Goal: Transaction & Acquisition: Purchase product/service

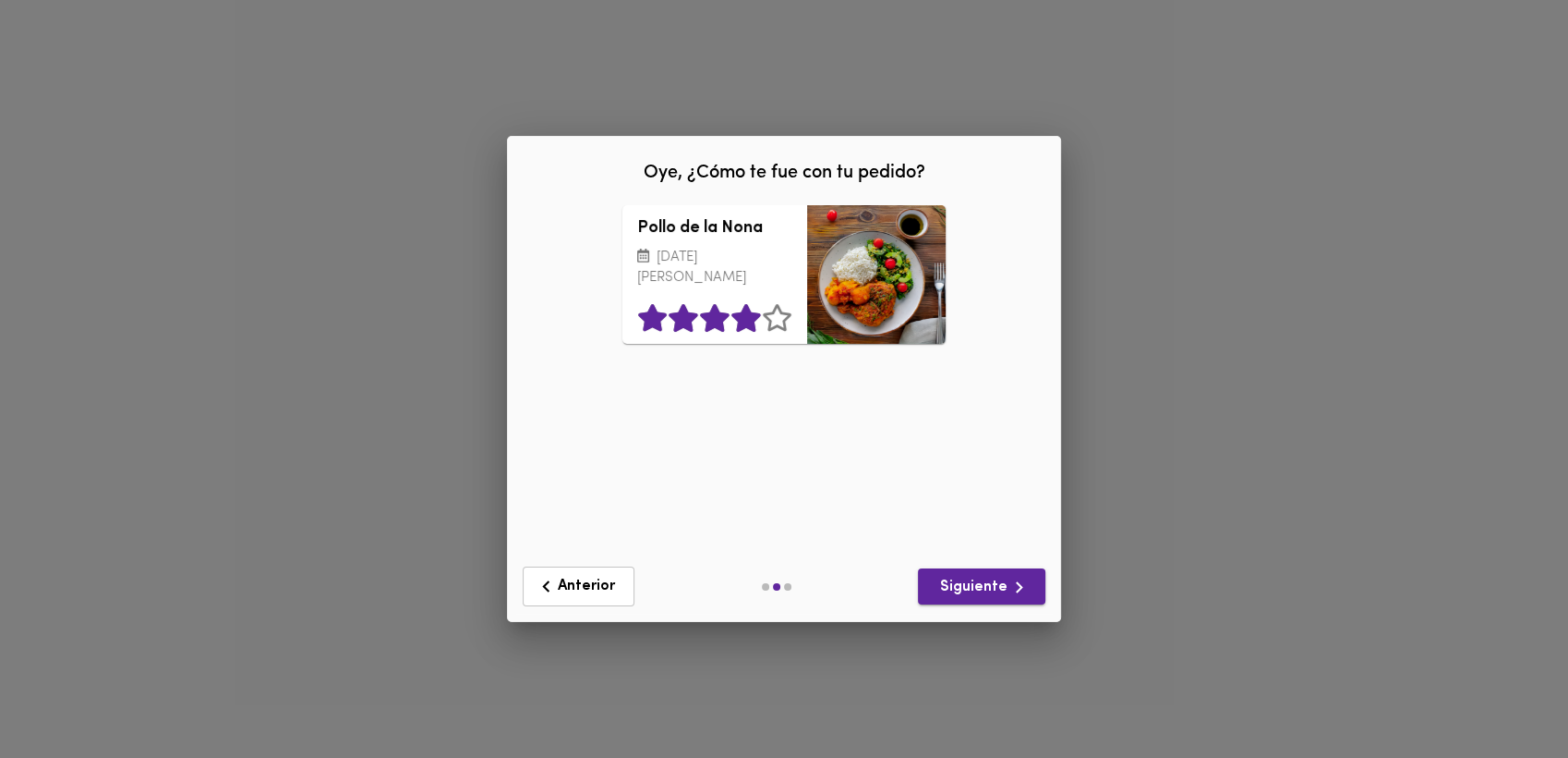
drag, startPoint x: 743, startPoint y: 327, endPoint x: 941, endPoint y: 602, distance: 338.9
click at [744, 327] on icon at bounding box center [745, 317] width 28 height 27
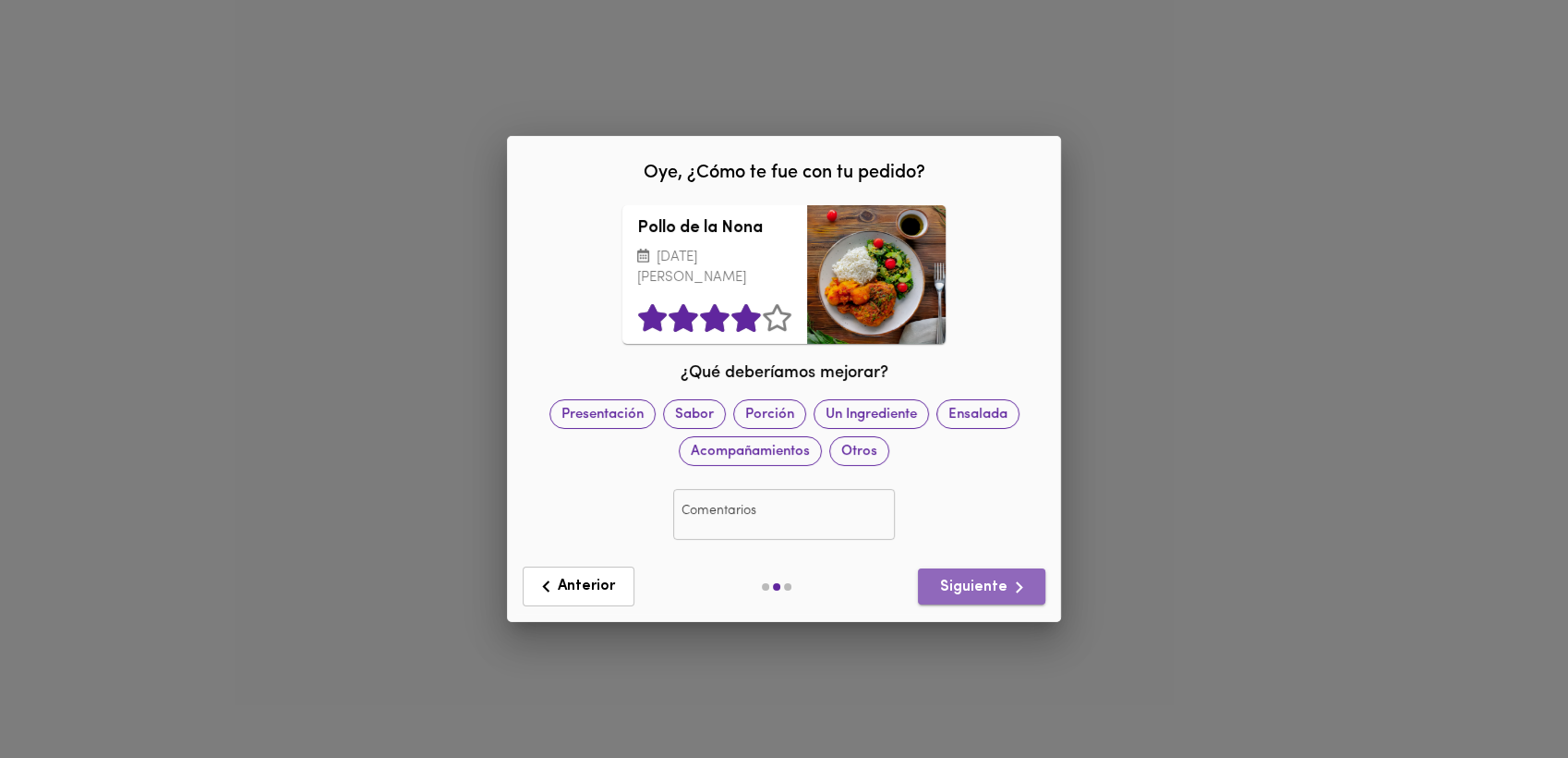
click at [993, 583] on span "Siguiente" at bounding box center [982, 588] width 98 height 24
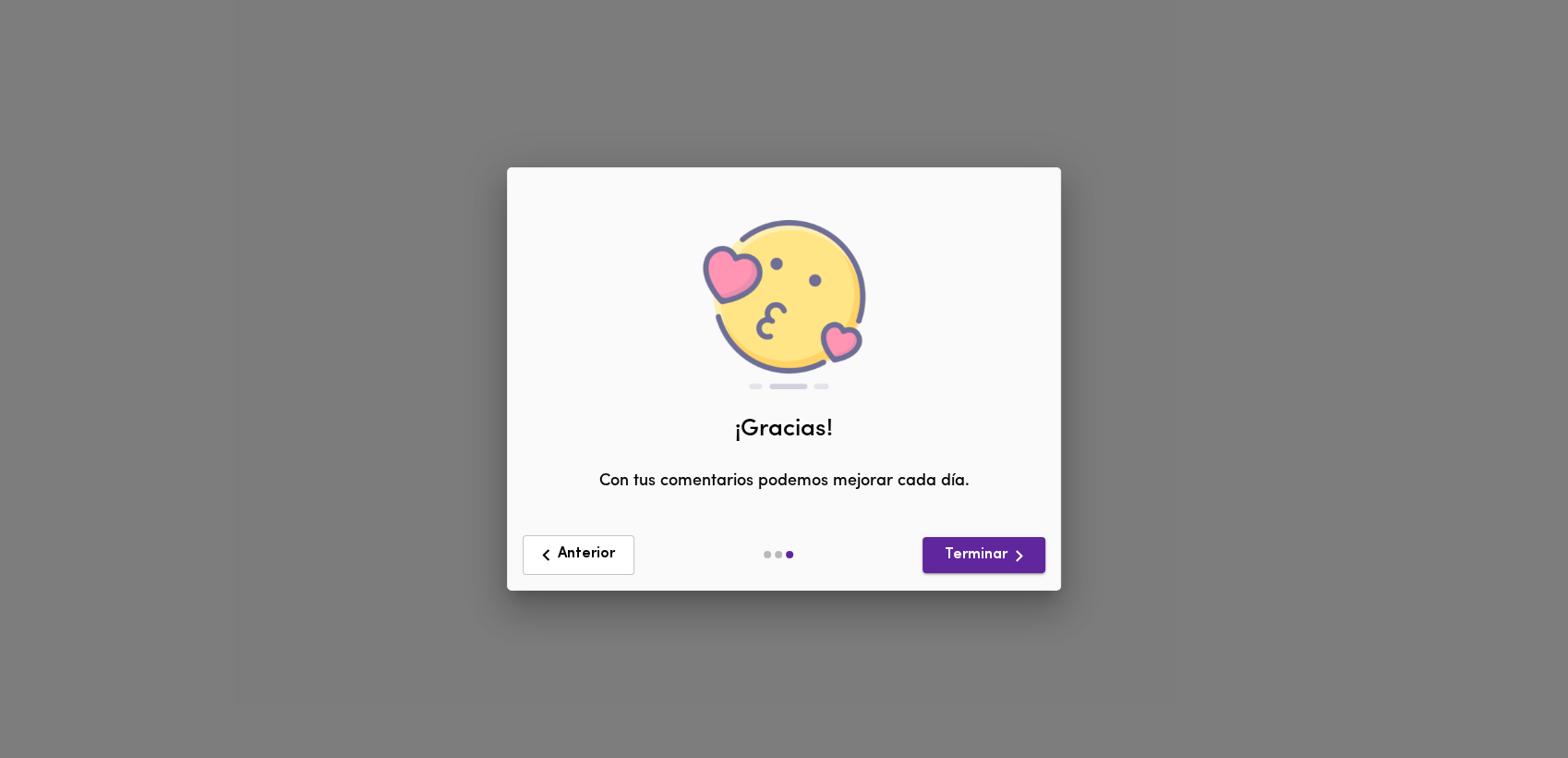
click at [989, 549] on span "Terminar" at bounding box center [984, 556] width 93 height 24
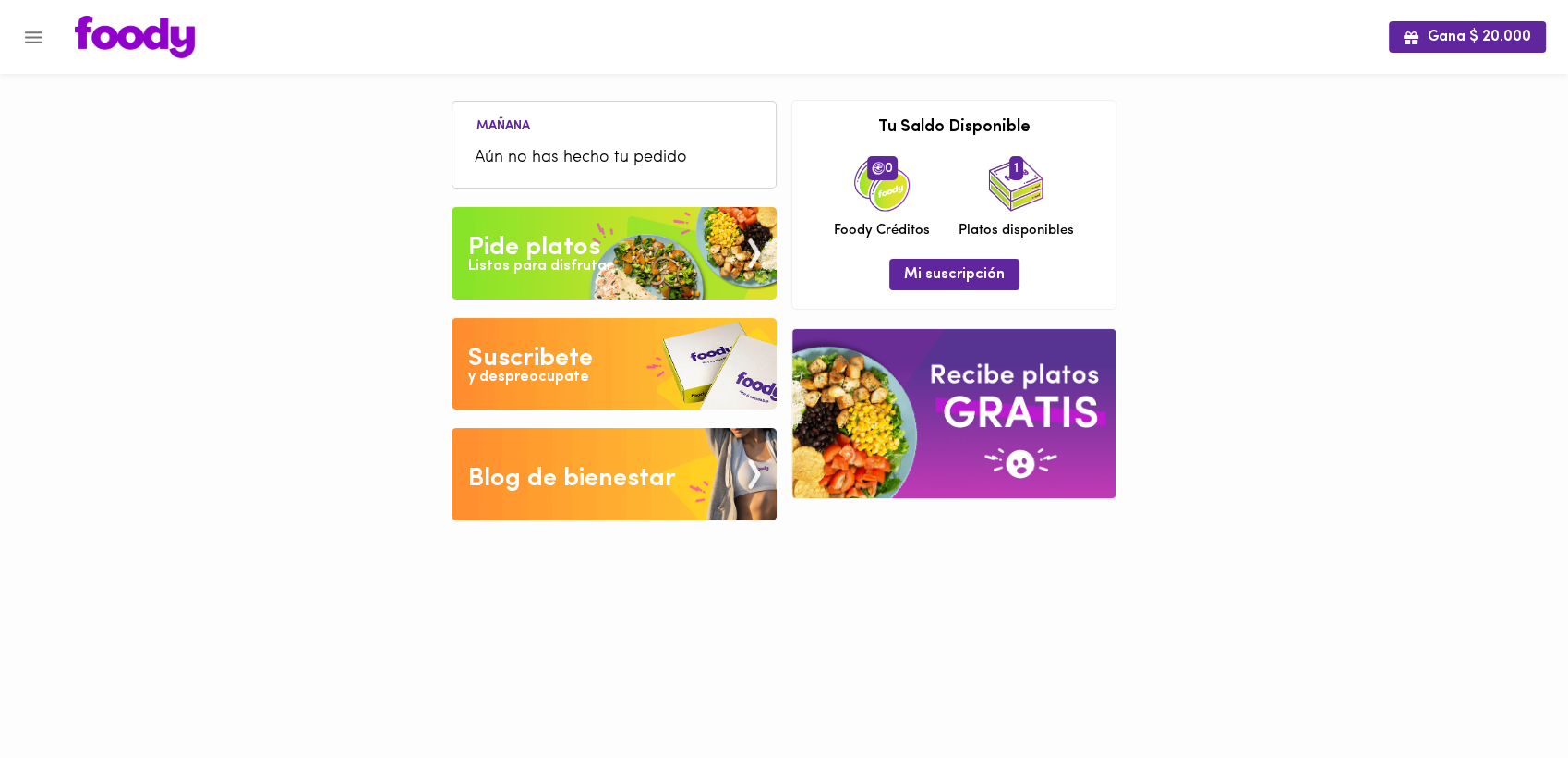
click at [570, 258] on div "Listos para disfrutar" at bounding box center [539, 266] width 144 height 22
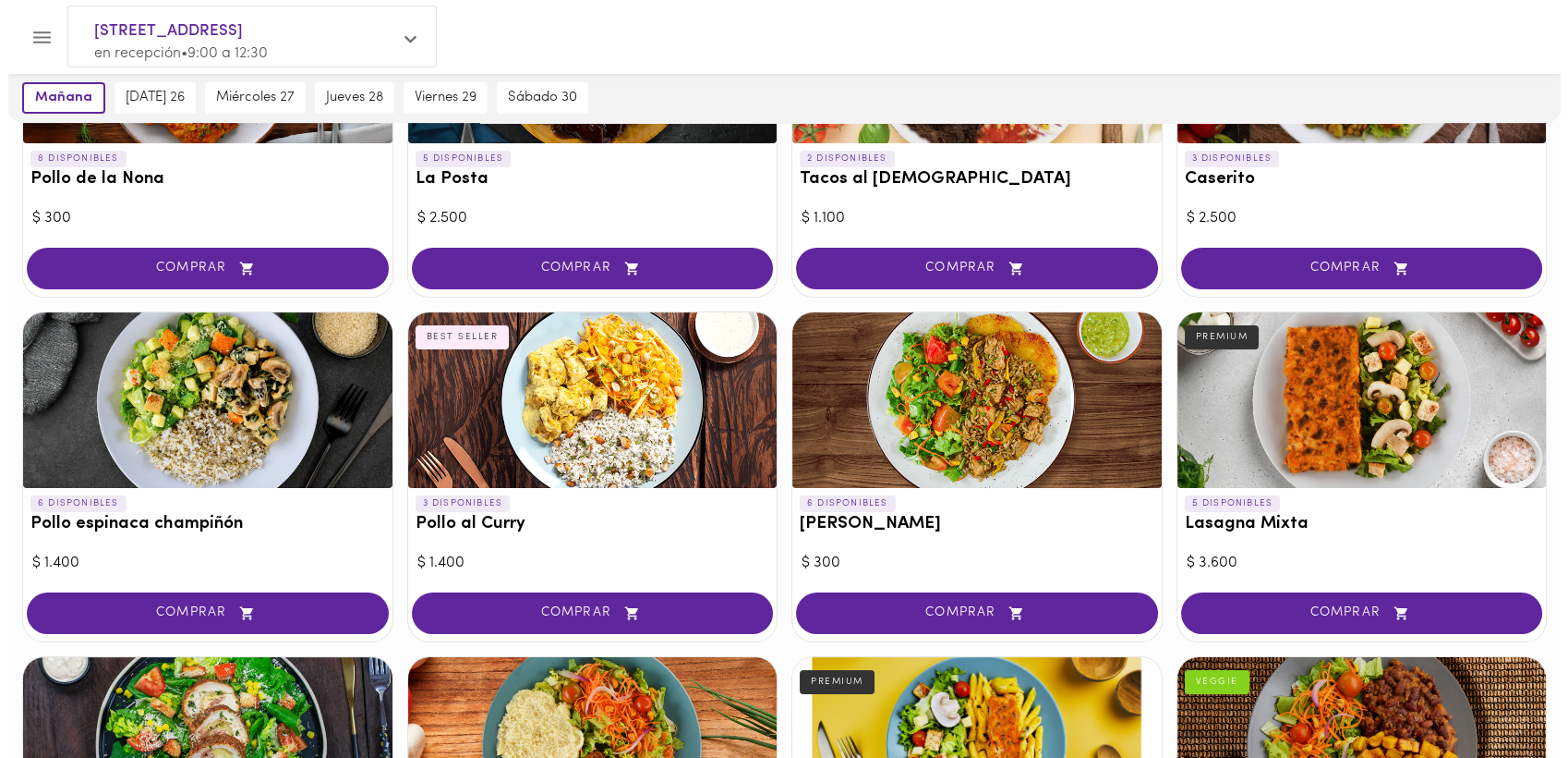
scroll to position [988, 0]
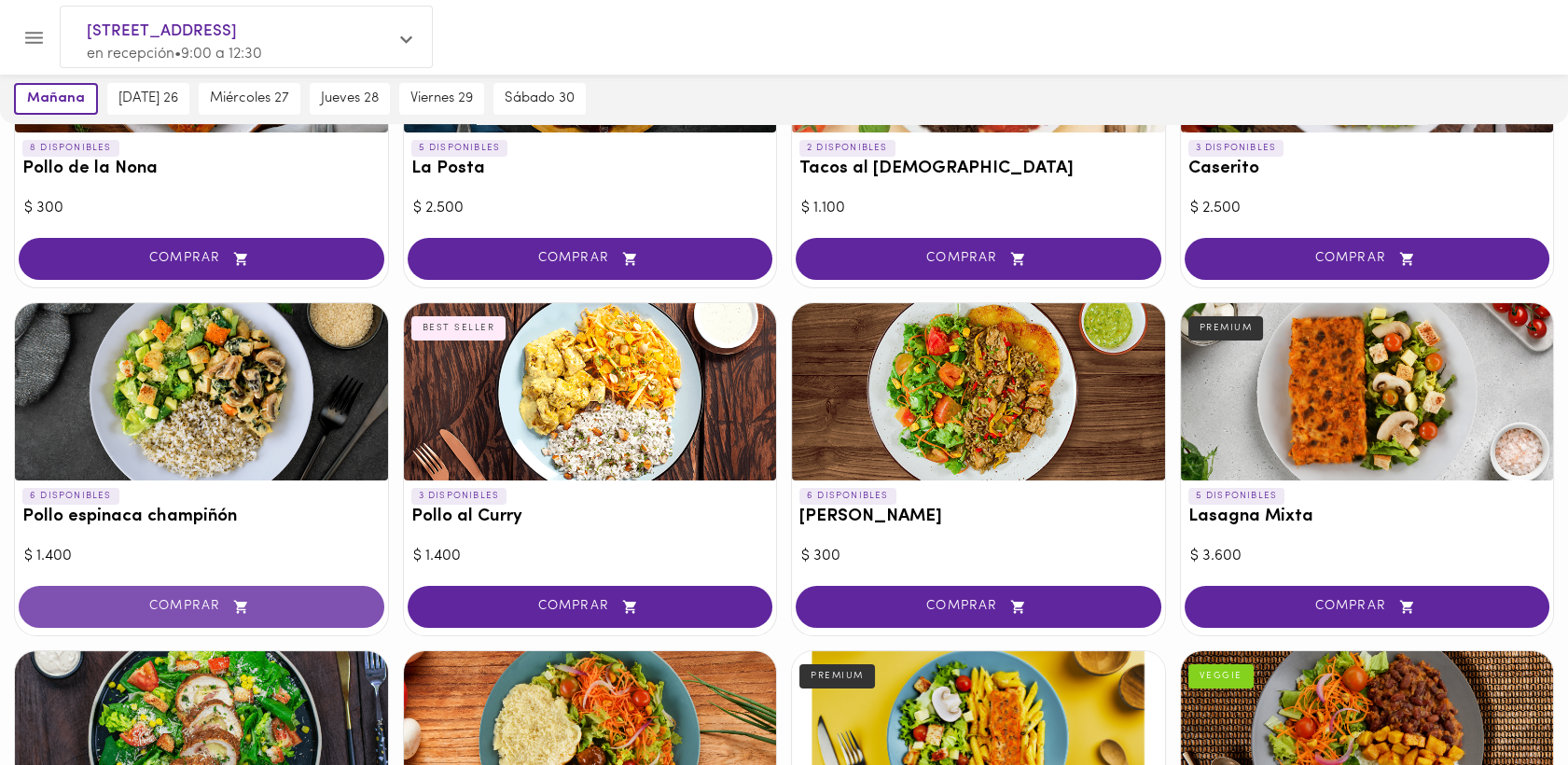
click at [182, 610] on span "COMPRAR" at bounding box center [201, 607] width 319 height 16
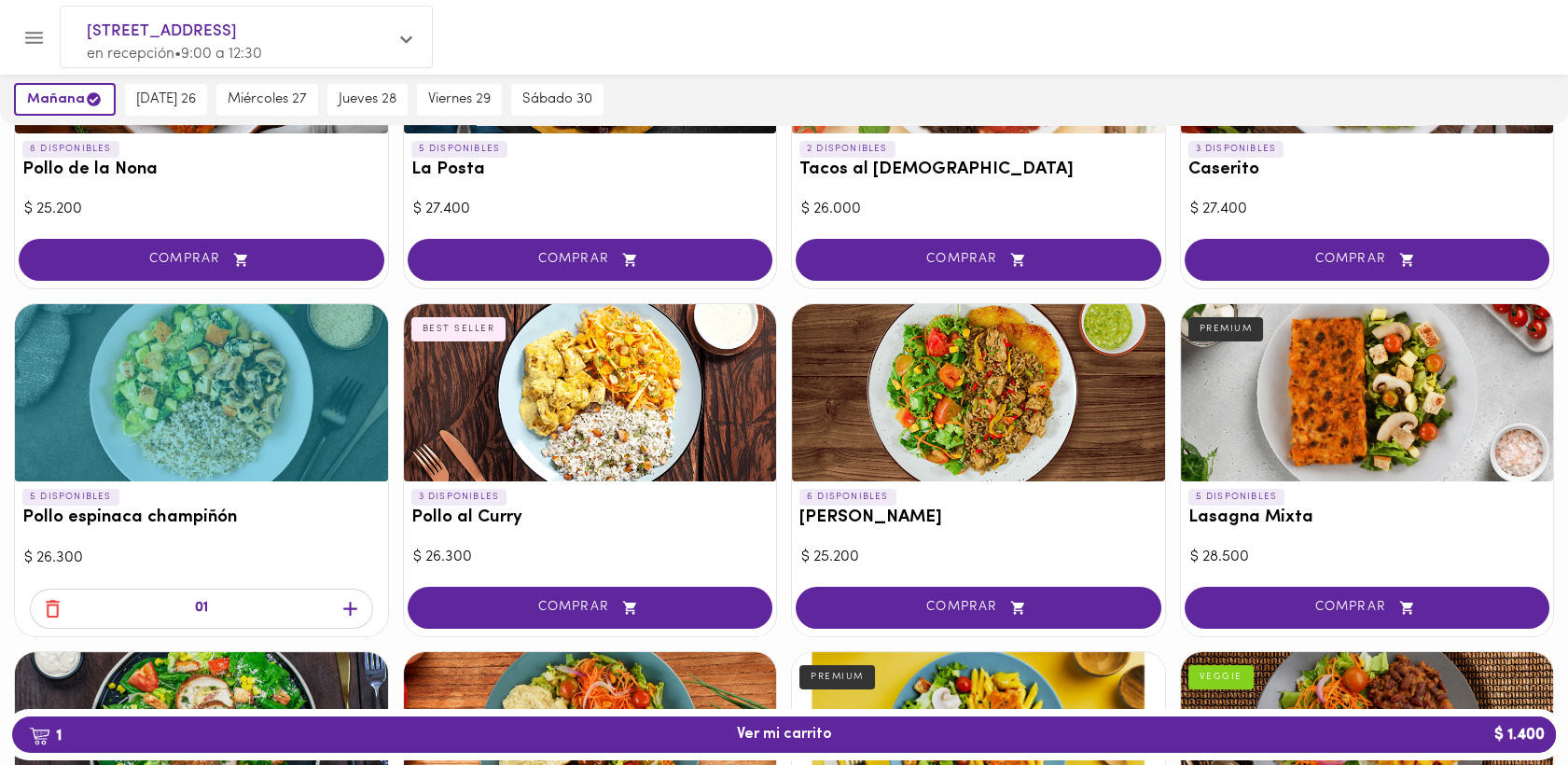
click at [762, 733] on span "1 Ver mi carrito $ 1.400" at bounding box center [785, 734] width 95 height 18
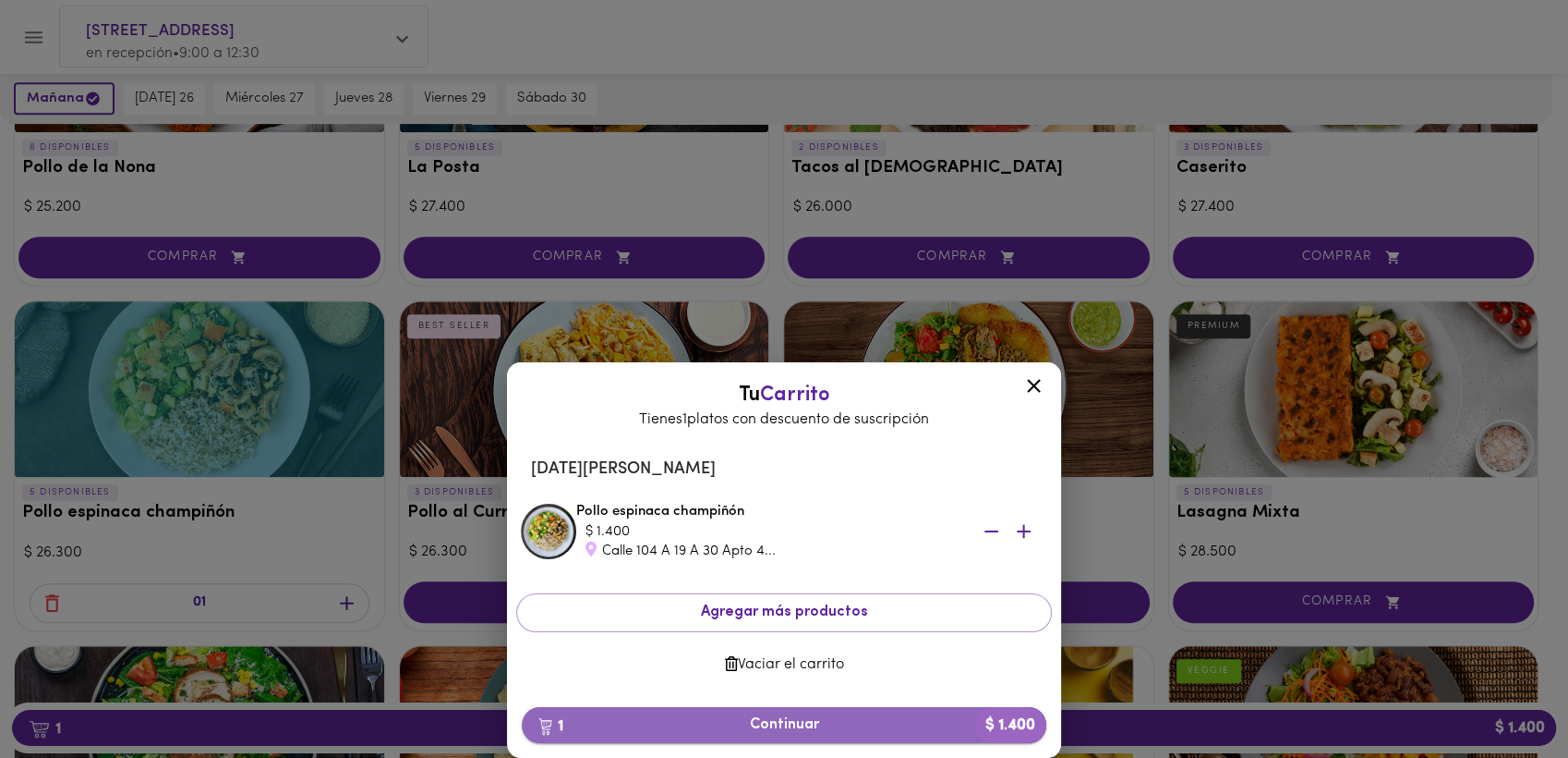
click at [783, 730] on span "1 Continuar $ 1.400" at bounding box center [784, 725] width 495 height 18
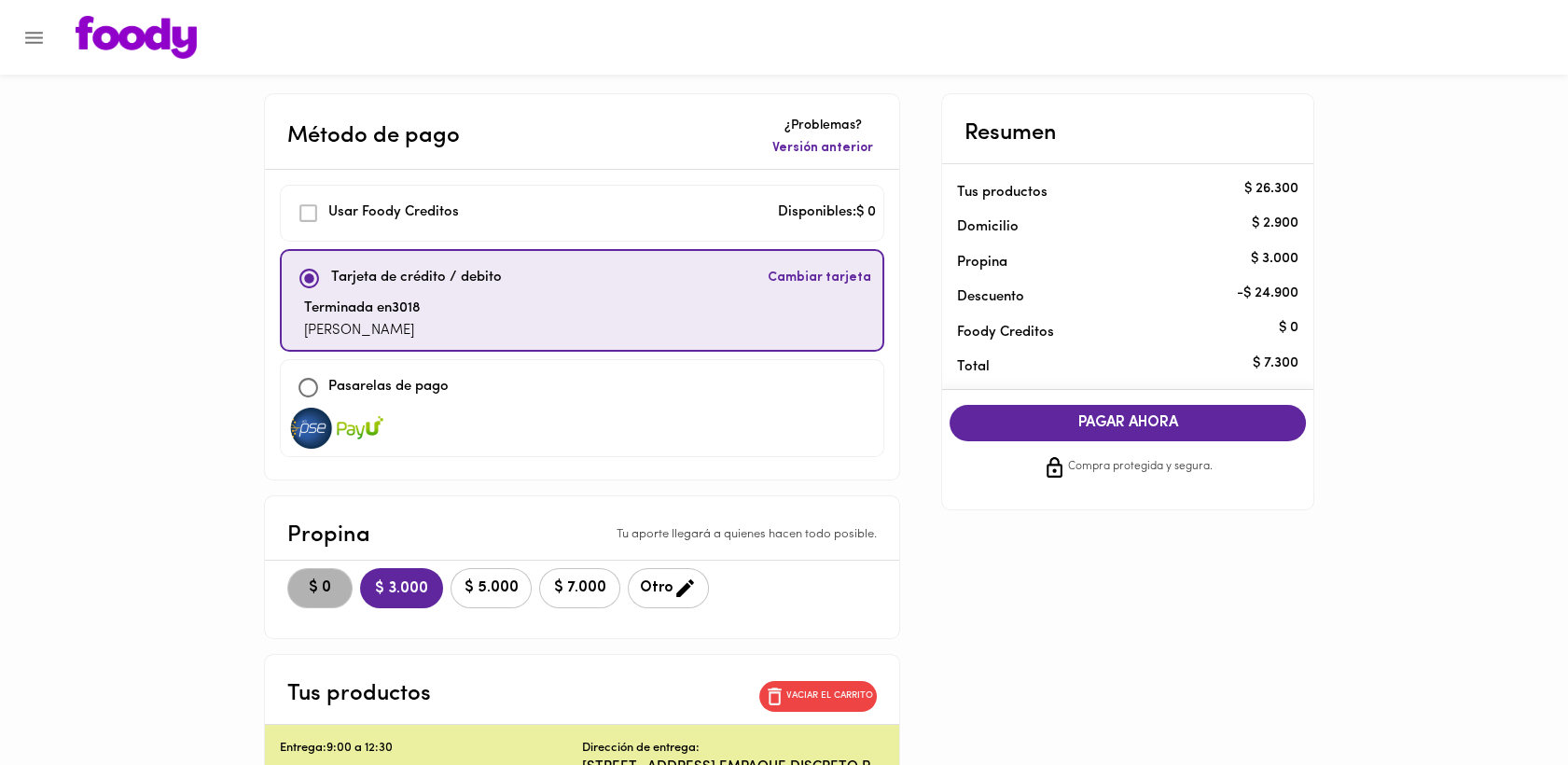
click at [321, 579] on span "$ 0" at bounding box center [320, 588] width 42 height 18
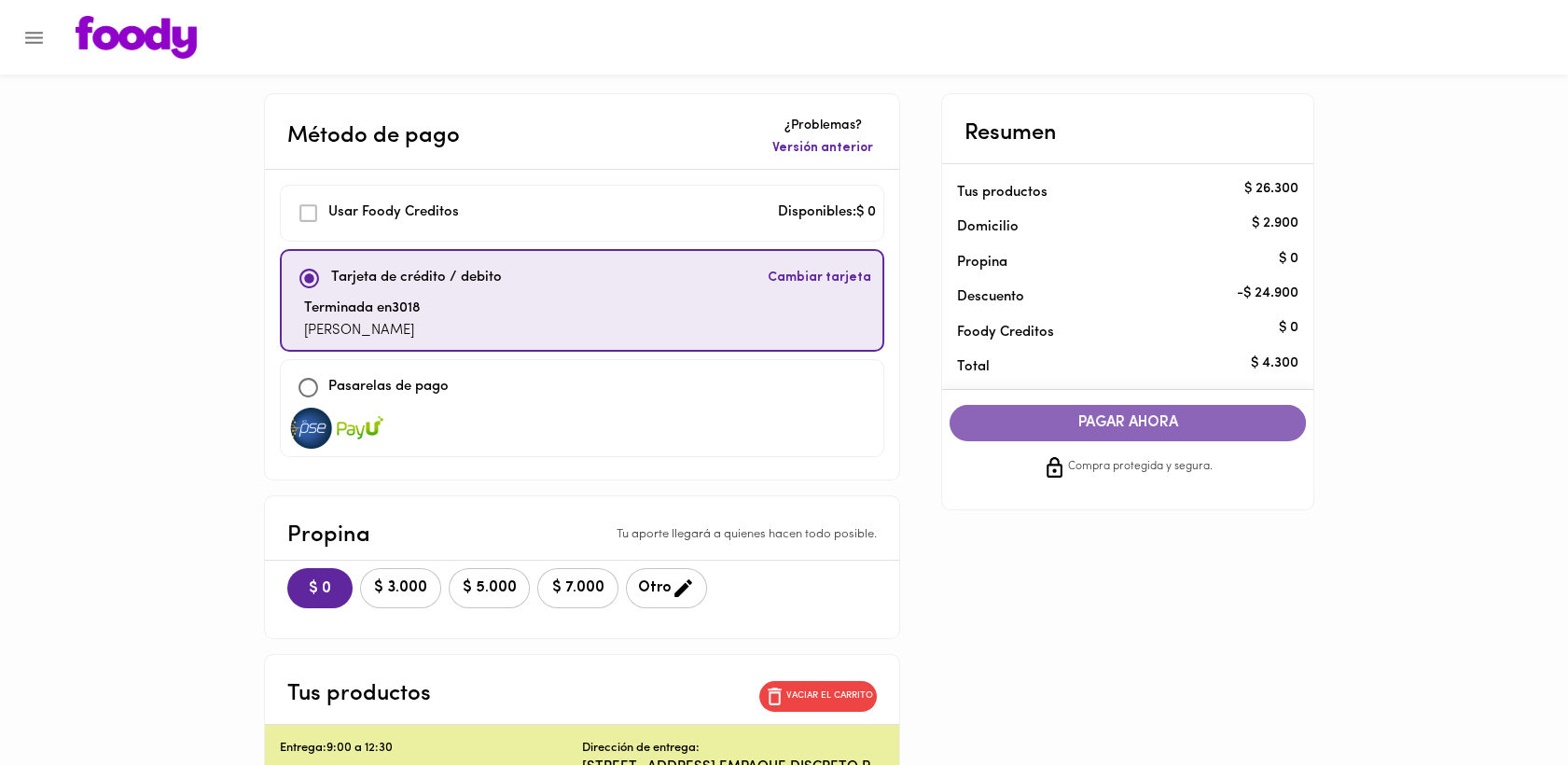
click at [1108, 424] on span "PAGAR AHORA" at bounding box center [1128, 423] width 319 height 18
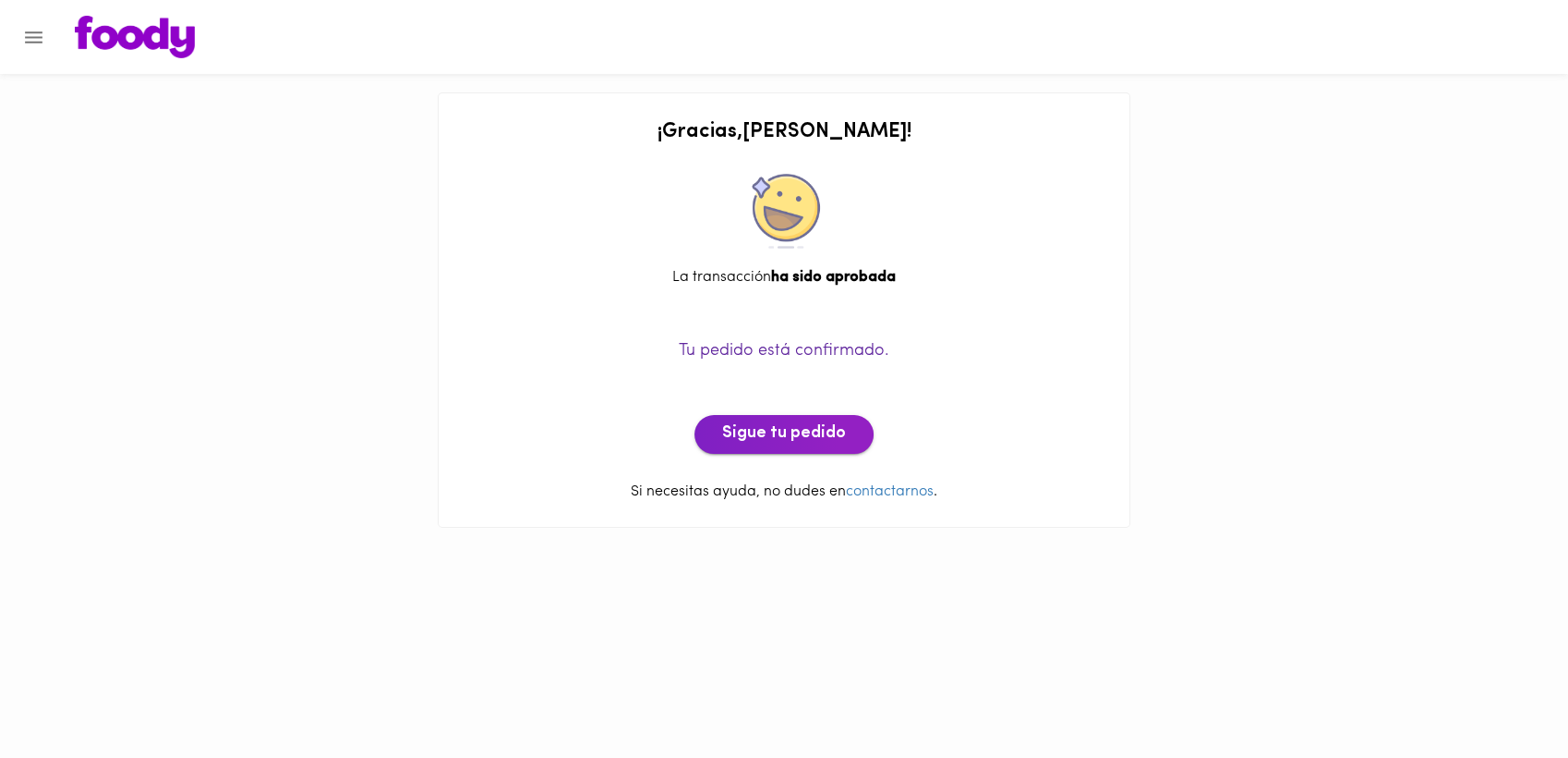
click at [766, 441] on span "Sigue tu pedido" at bounding box center [784, 434] width 123 height 21
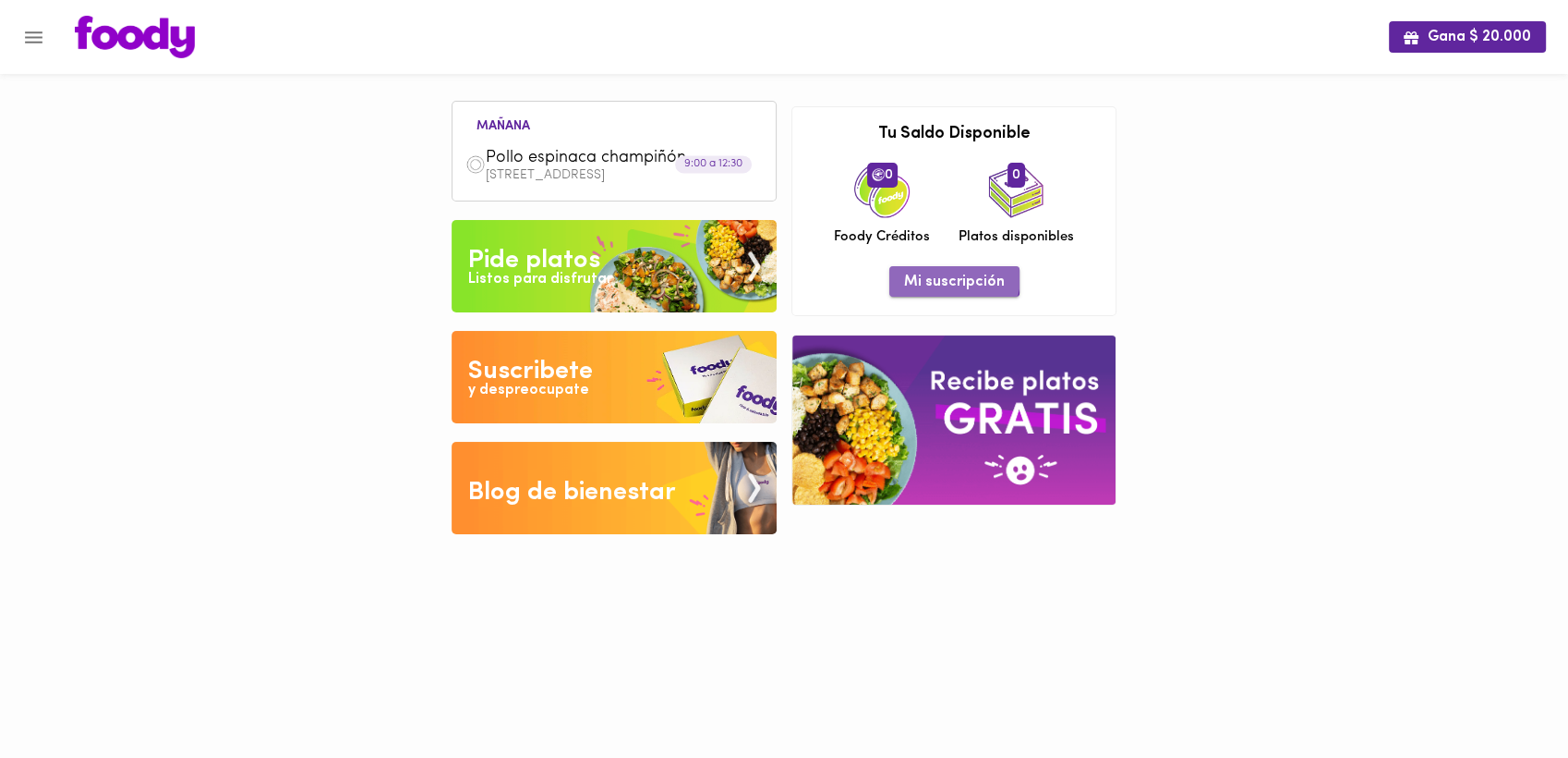
click at [953, 277] on span "Mi suscripción" at bounding box center [954, 282] width 101 height 18
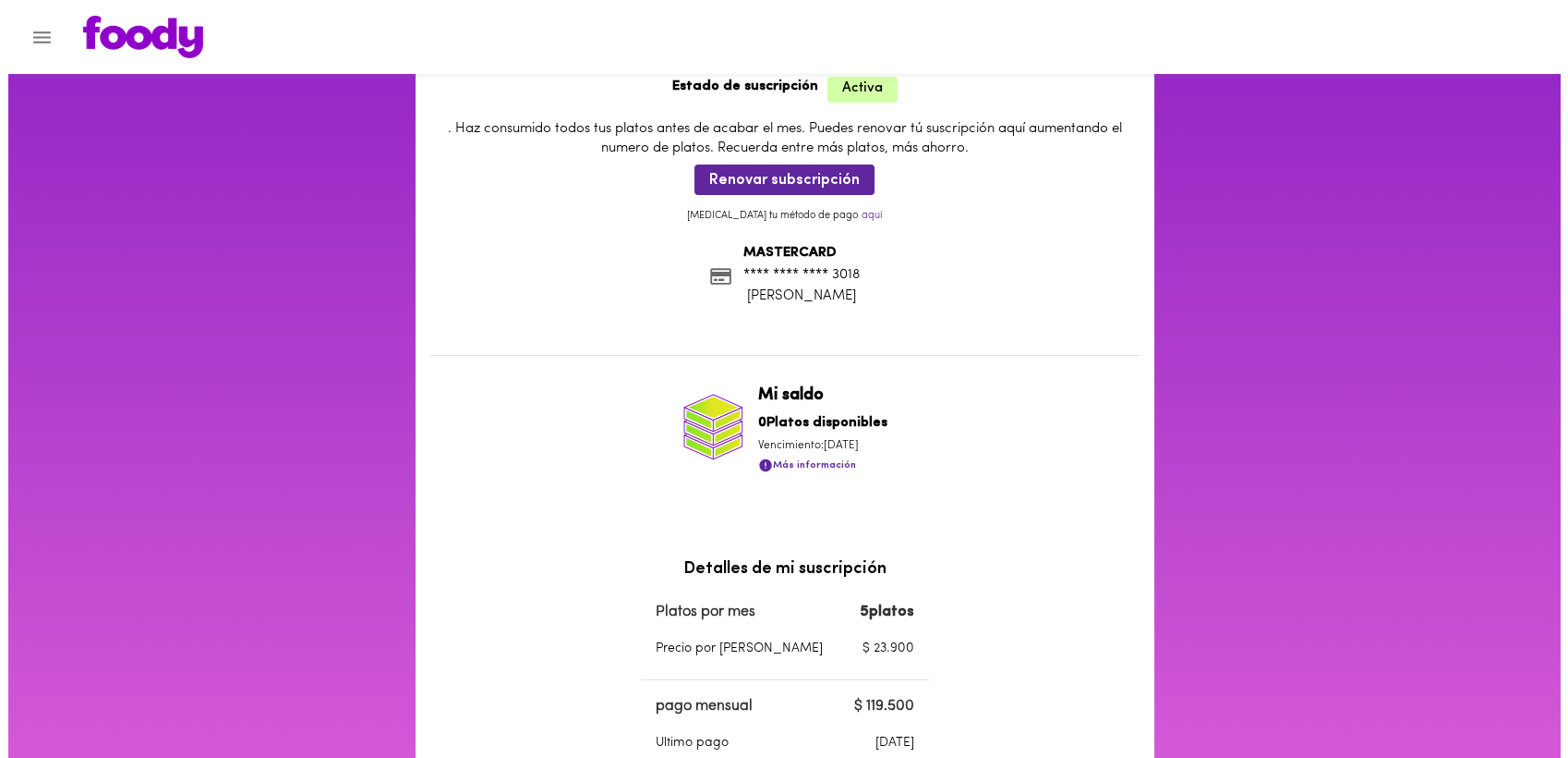
scroll to position [88, 0]
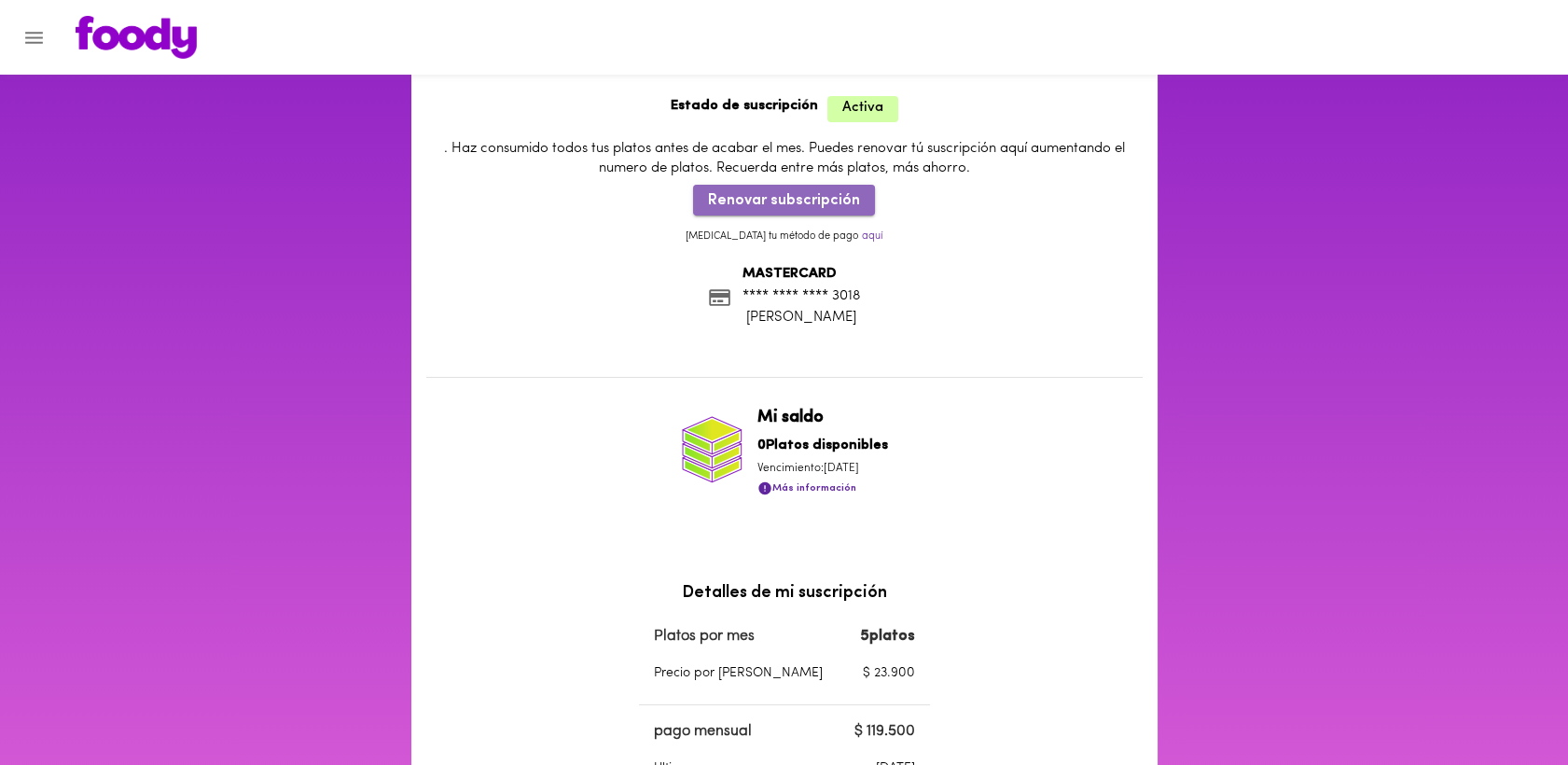
click at [818, 197] on span "Renovar subscripción" at bounding box center [784, 201] width 152 height 18
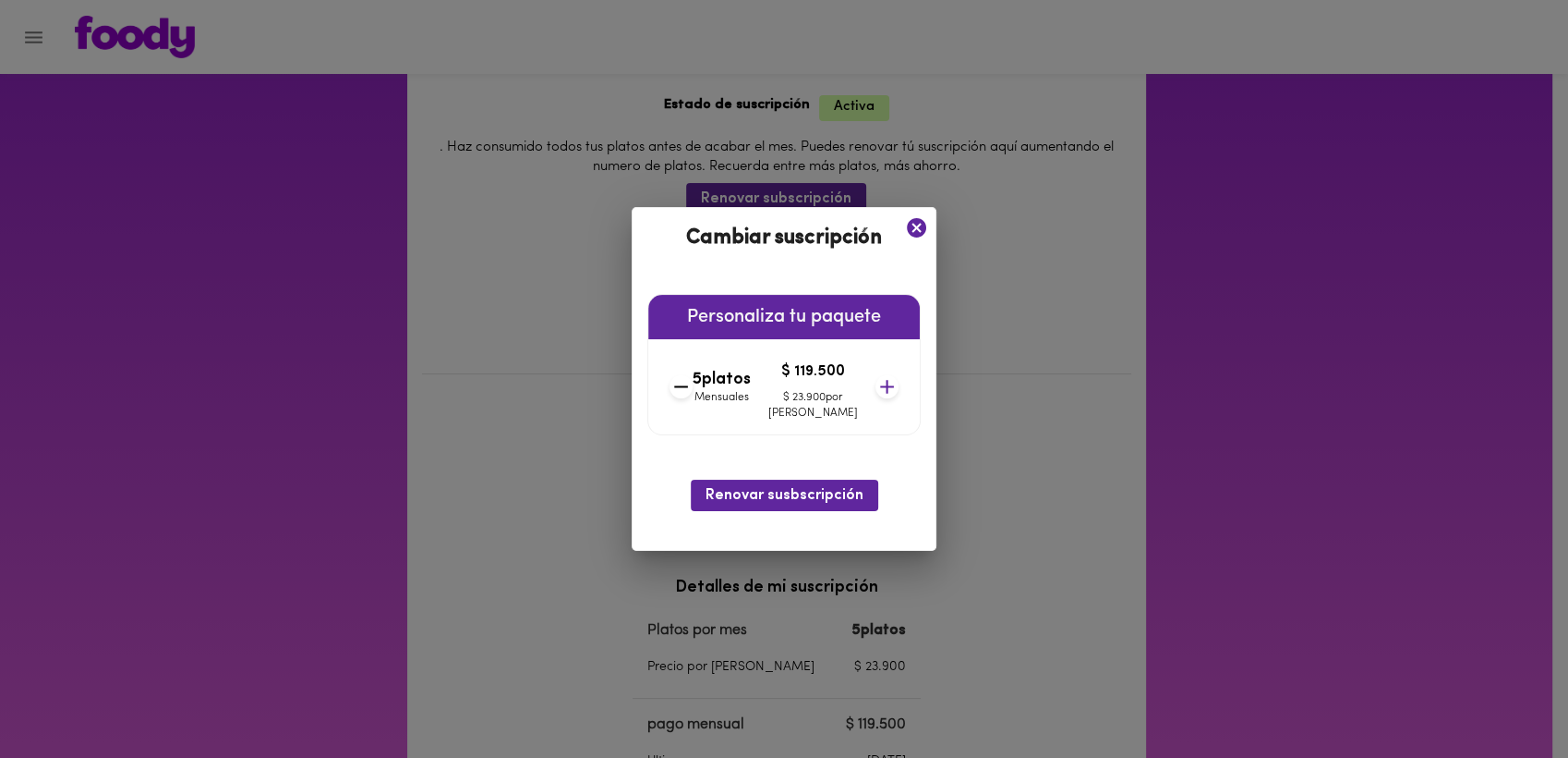
click at [876, 381] on icon at bounding box center [888, 387] width 23 height 24
click at [876, 384] on icon at bounding box center [888, 387] width 23 height 24
click at [881, 384] on icon at bounding box center [888, 388] width 14 height 14
click at [877, 385] on icon at bounding box center [889, 387] width 23 height 24
click at [881, 385] on icon at bounding box center [888, 388] width 14 height 14
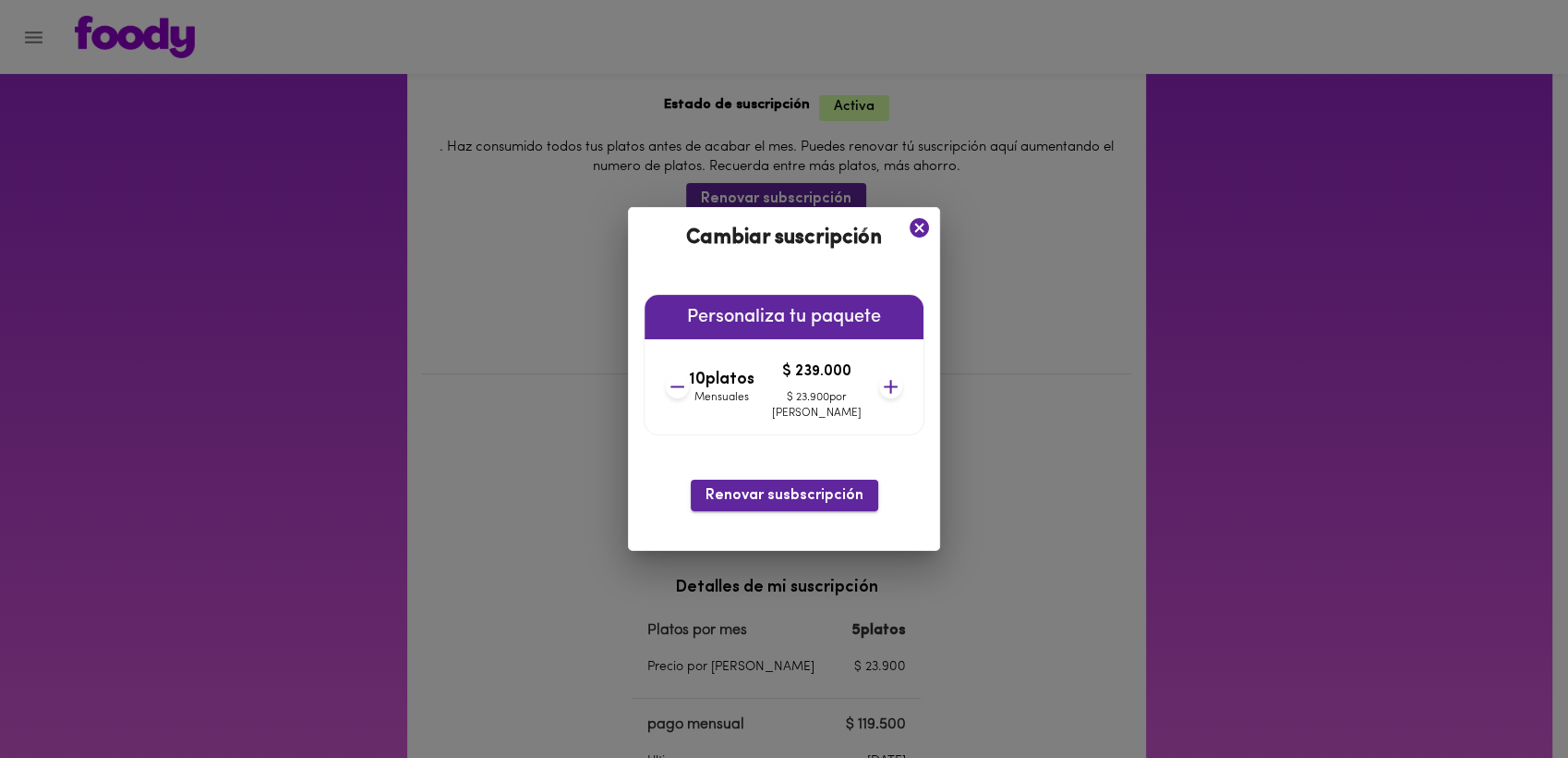
click at [758, 500] on span "Renovar susbscripción" at bounding box center [784, 496] width 158 height 18
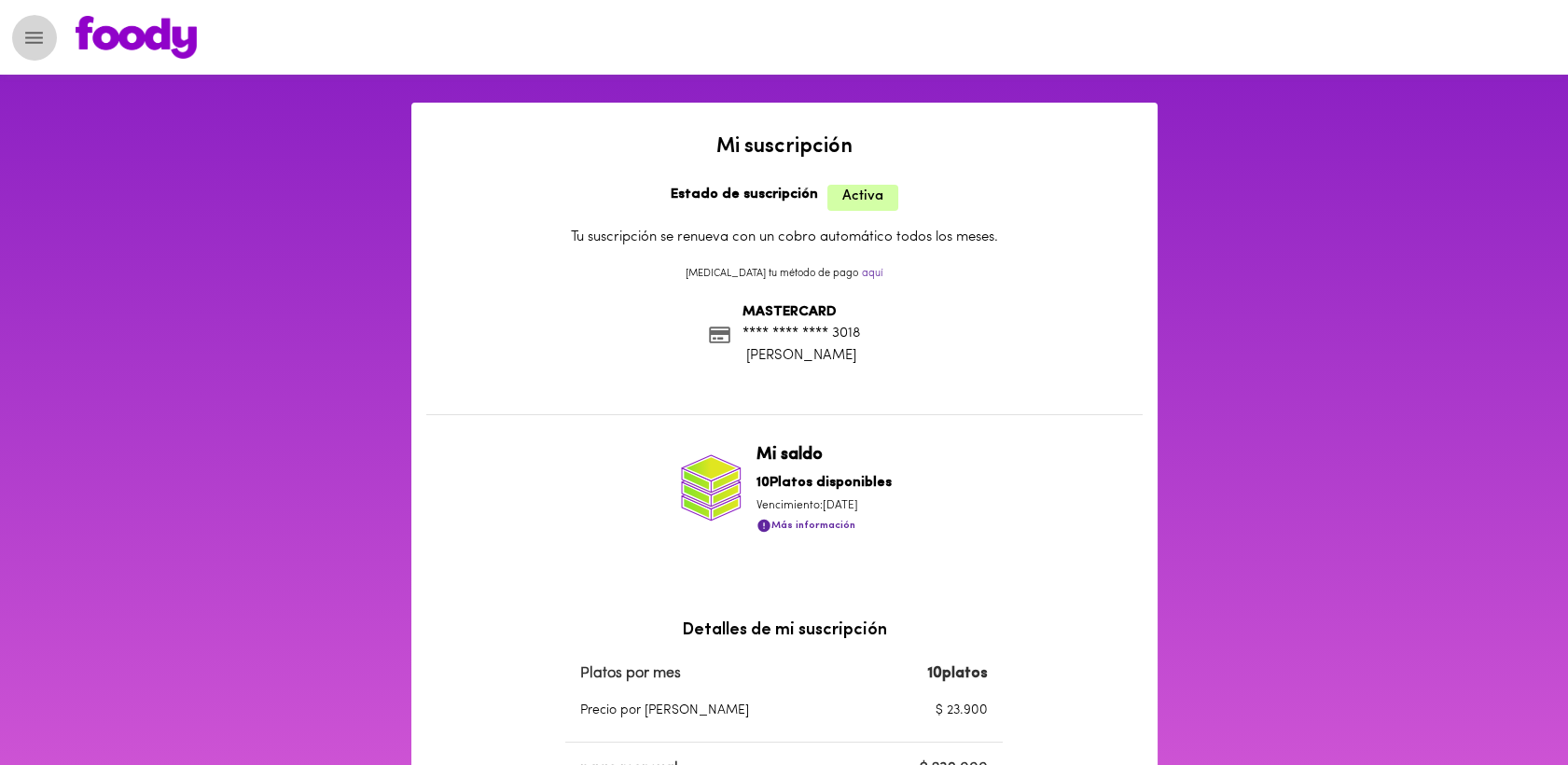
click at [40, 32] on icon "Menu" at bounding box center [34, 38] width 18 height 12
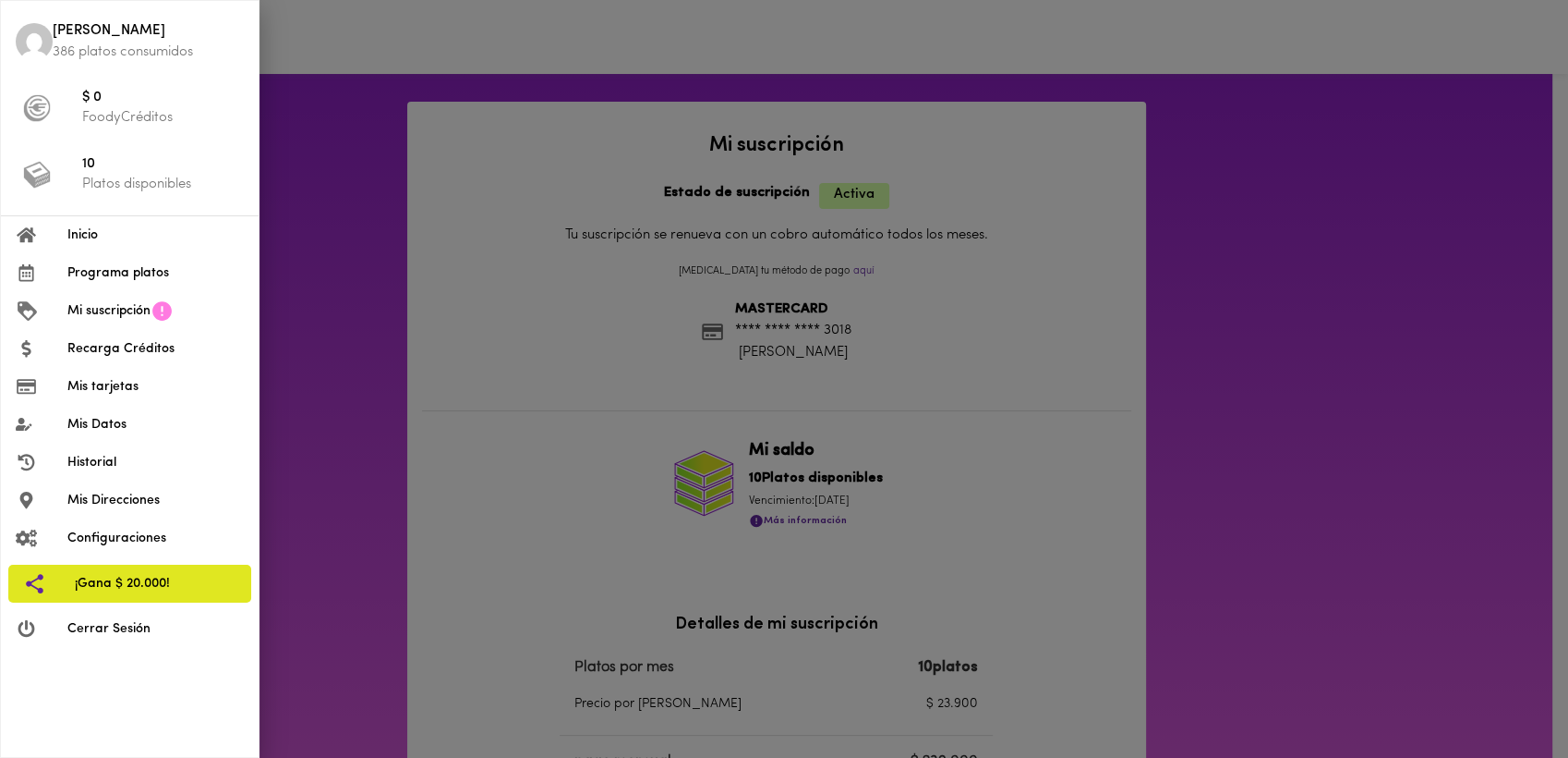
click at [91, 308] on span "Mi suscripción" at bounding box center [109, 311] width 83 height 20
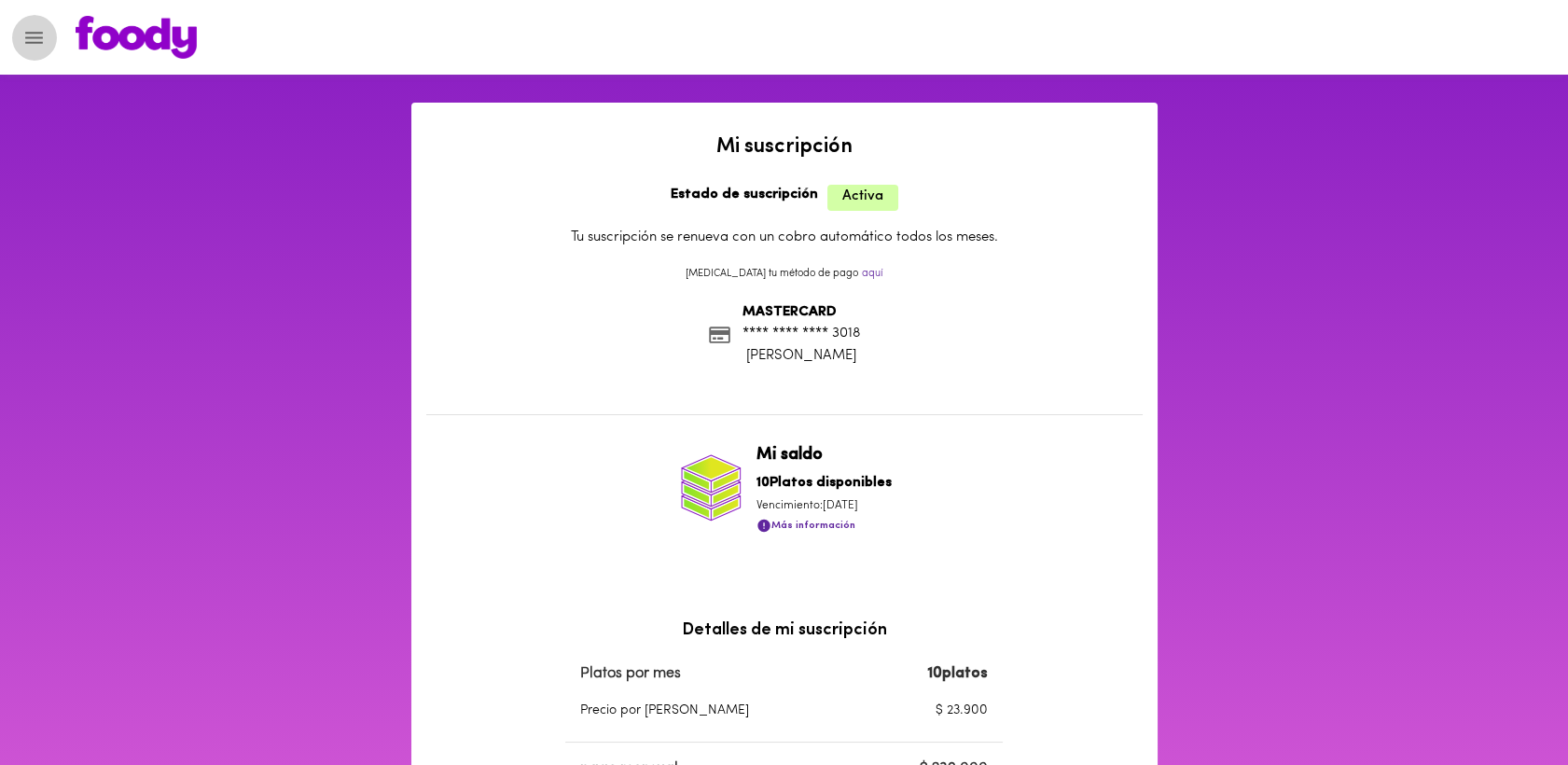
click at [34, 38] on icon "Menu" at bounding box center [34, 38] width 18 height 12
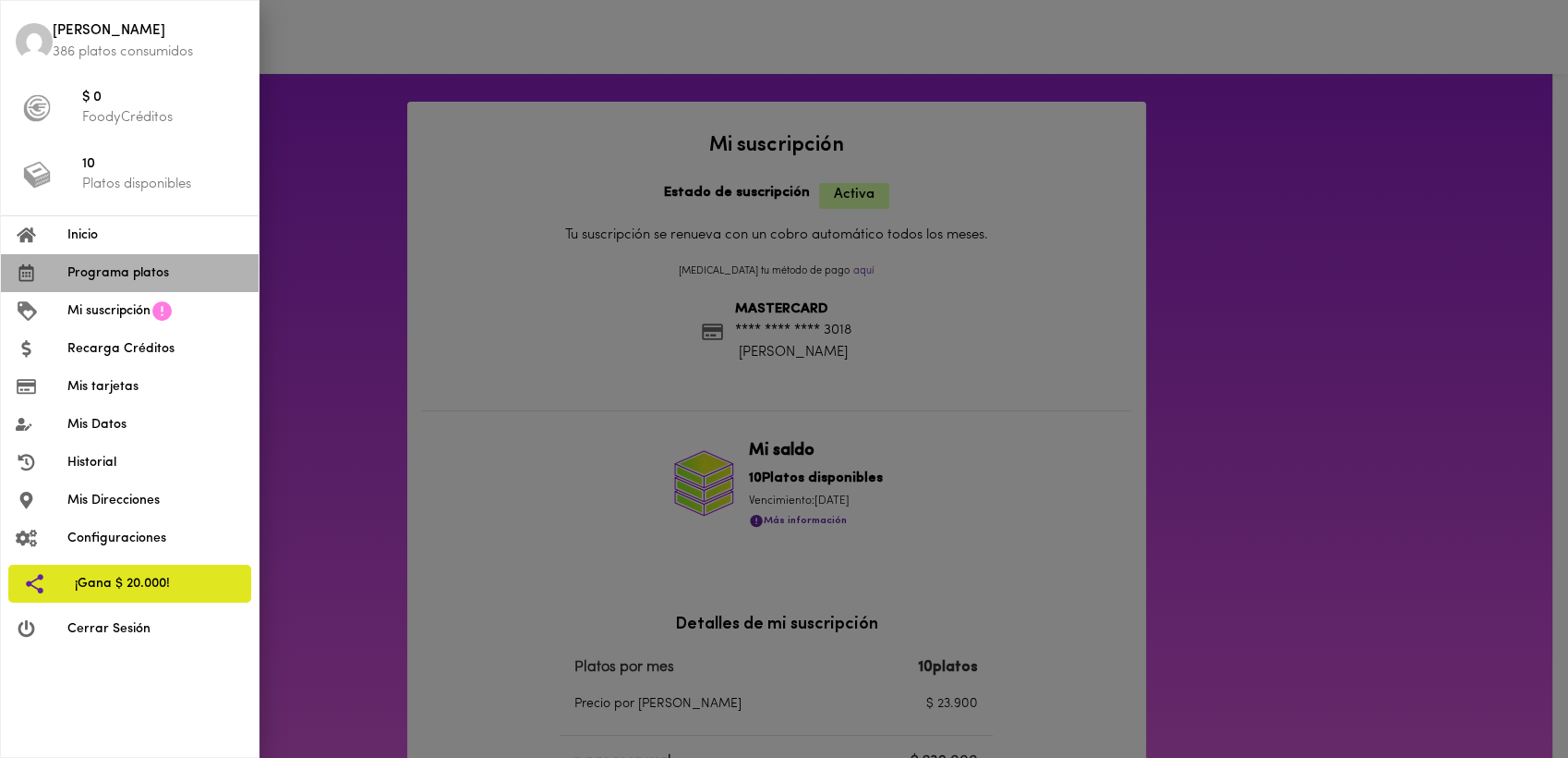
click at [97, 277] on span "Programa platos" at bounding box center [156, 273] width 176 height 20
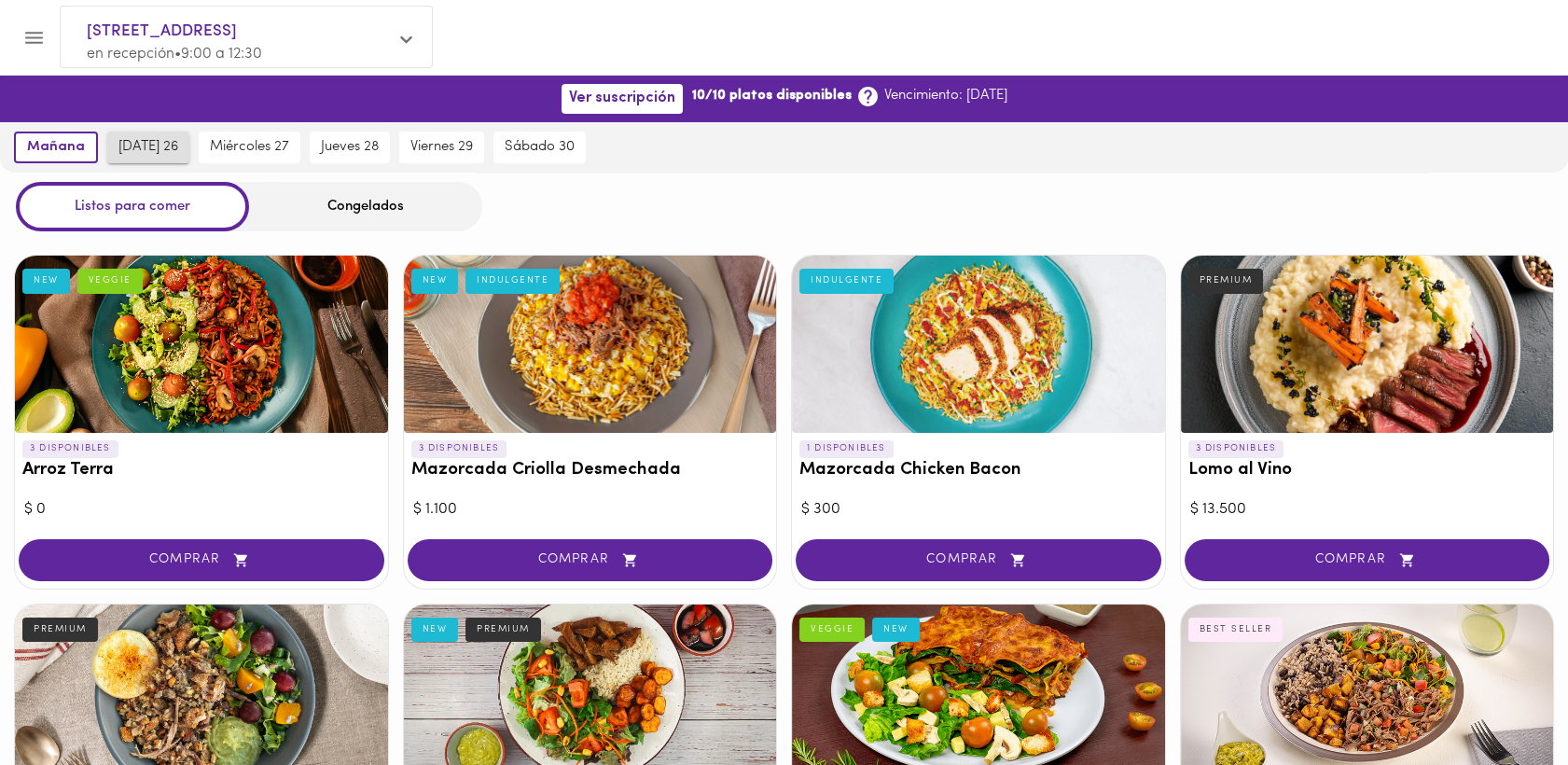
click at [151, 148] on span "[DATE] 26" at bounding box center [148, 147] width 59 height 17
